Goal: Task Accomplishment & Management: Complete application form

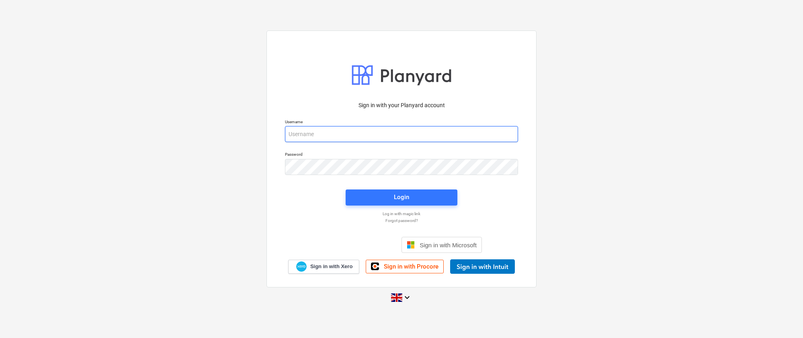
type input "[PERSON_NAME][EMAIL_ADDRESS][DOMAIN_NAME]"
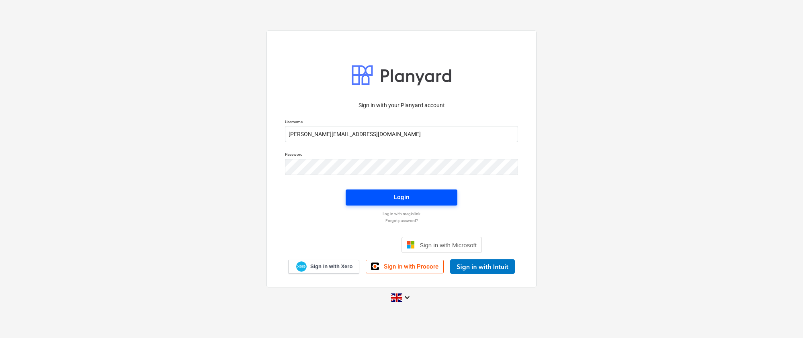
click at [406, 194] on div "Login" at bounding box center [401, 197] width 15 height 10
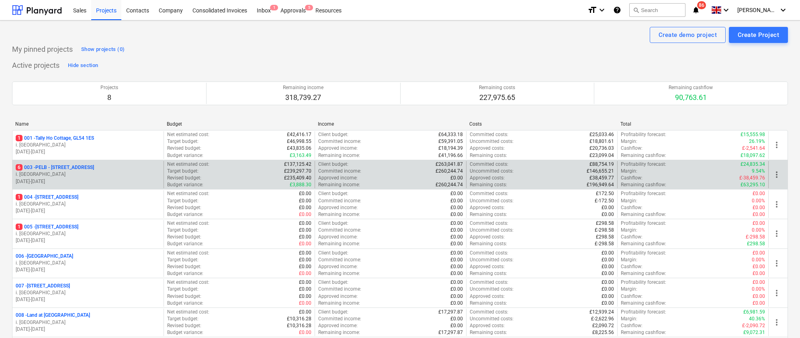
click at [94, 165] on p "6 003 - PELB - [GEOGRAPHIC_DATA], [GEOGRAPHIC_DATA], GL2 7NE" at bounding box center [55, 167] width 78 height 7
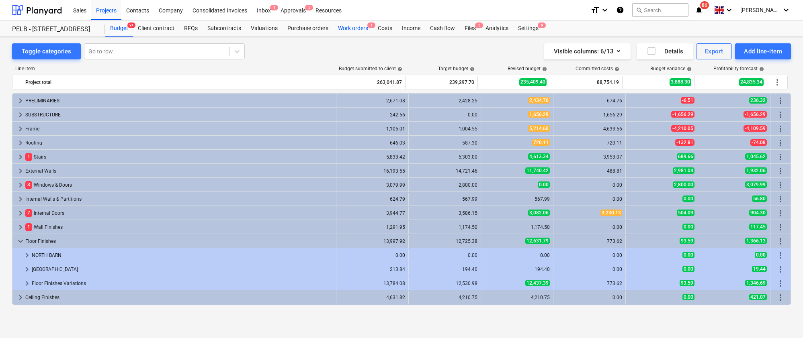
click at [355, 29] on div "Work orders 1" at bounding box center [353, 29] width 40 height 16
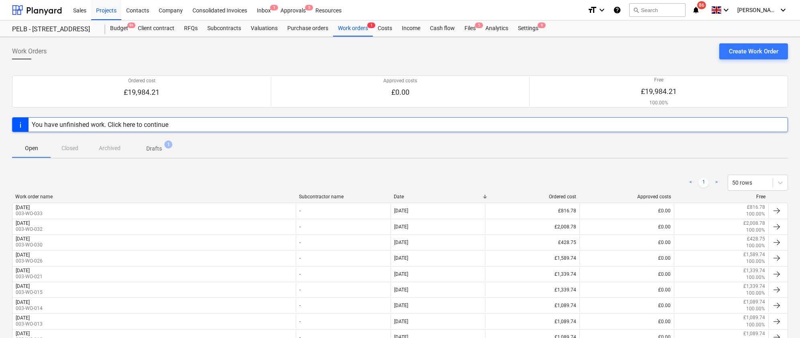
click at [157, 148] on p "Drafts" at bounding box center [154, 149] width 16 height 8
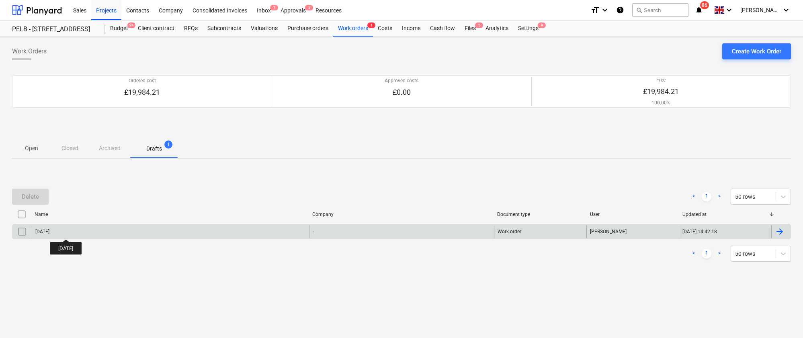
click at [96, 227] on div "[DATE]" at bounding box center [170, 232] width 277 height 13
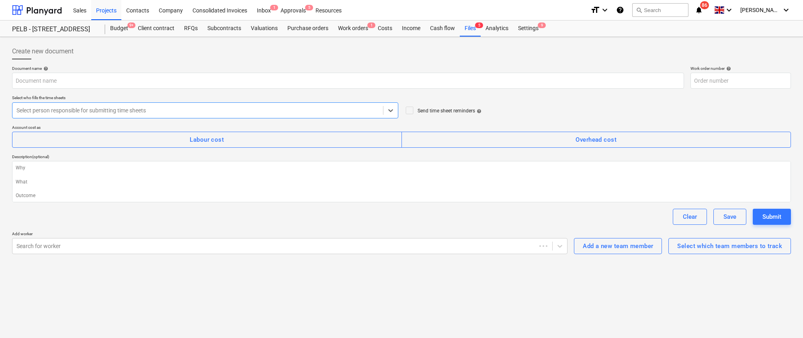
type textarea "x"
type input "[DATE]"
type input "003-WO-035"
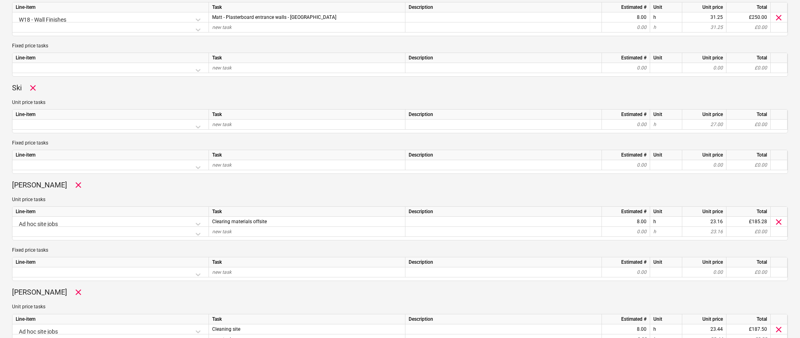
scroll to position [267, 0]
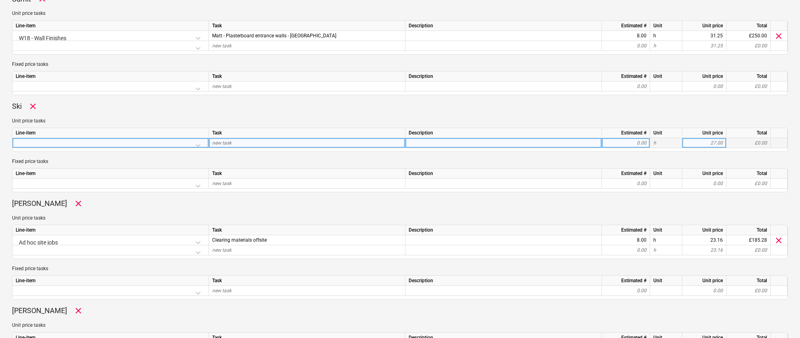
click at [197, 145] on div at bounding box center [111, 145] width 190 height 14
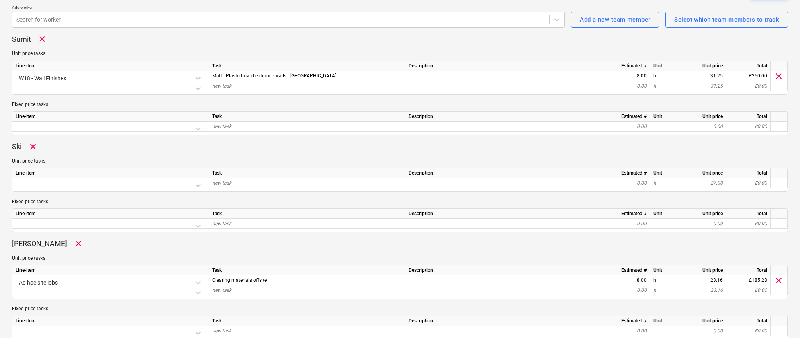
scroll to position [113, 0]
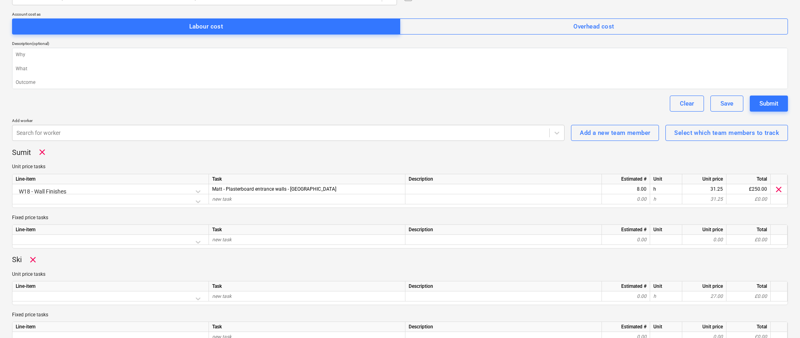
type textarea "x"
